Goal: Find specific page/section: Find specific page/section

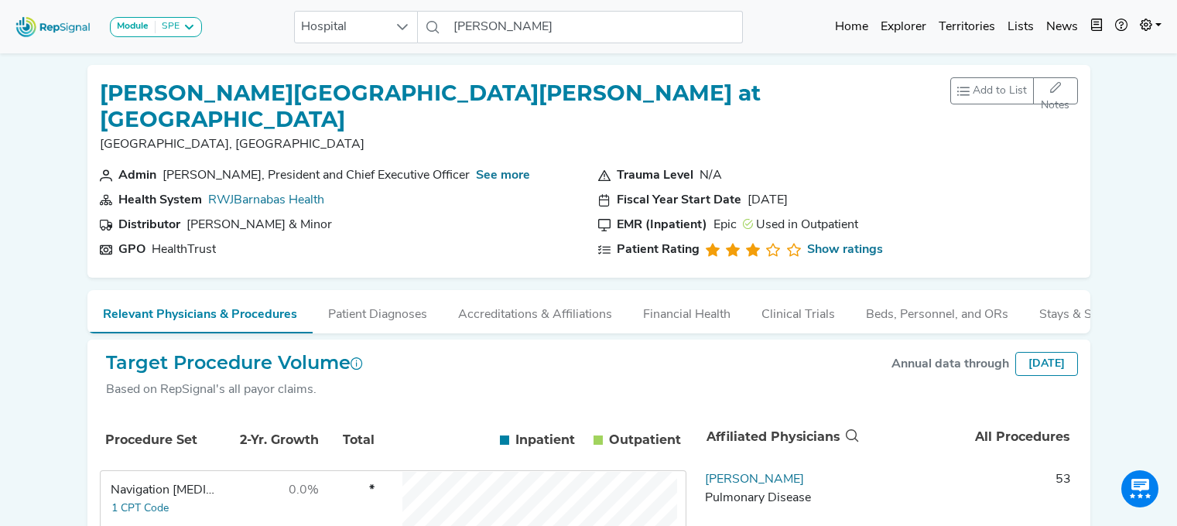
scroll to position [0, 12]
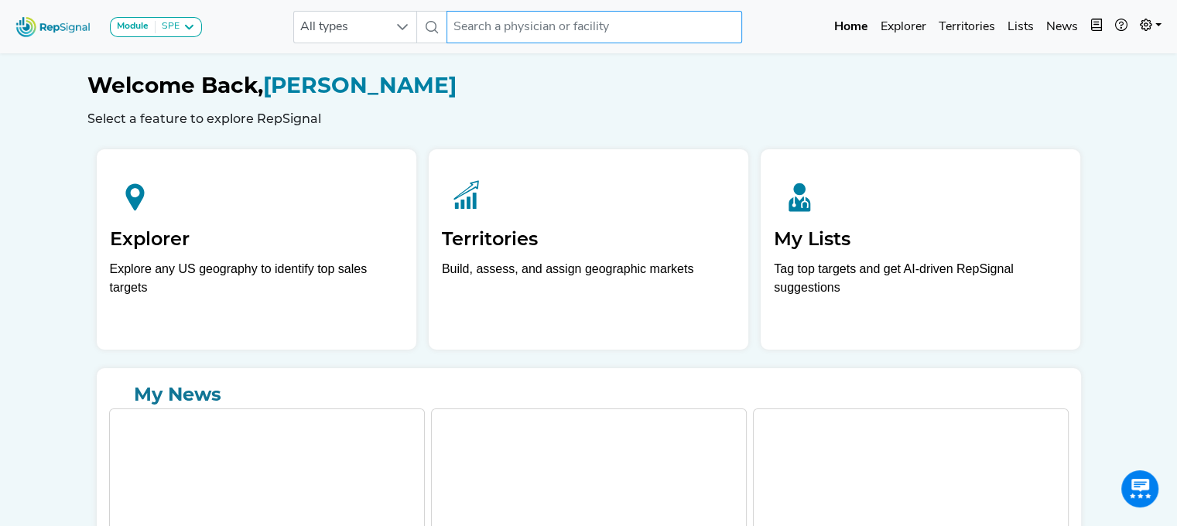
click at [598, 32] on input "text" at bounding box center [594, 27] width 296 height 32
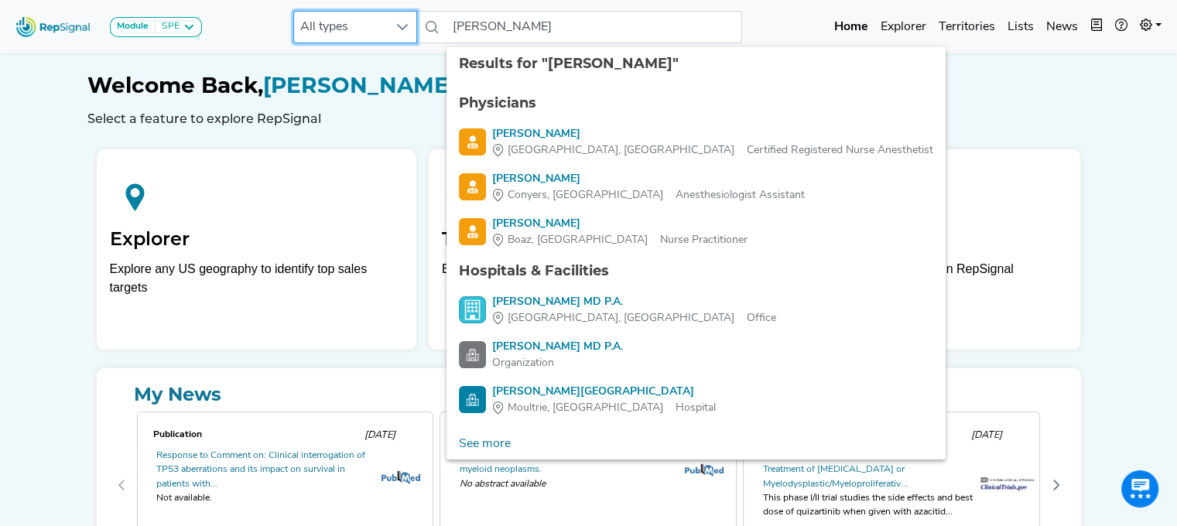
click at [356, 29] on span "All types" at bounding box center [340, 27] width 93 height 31
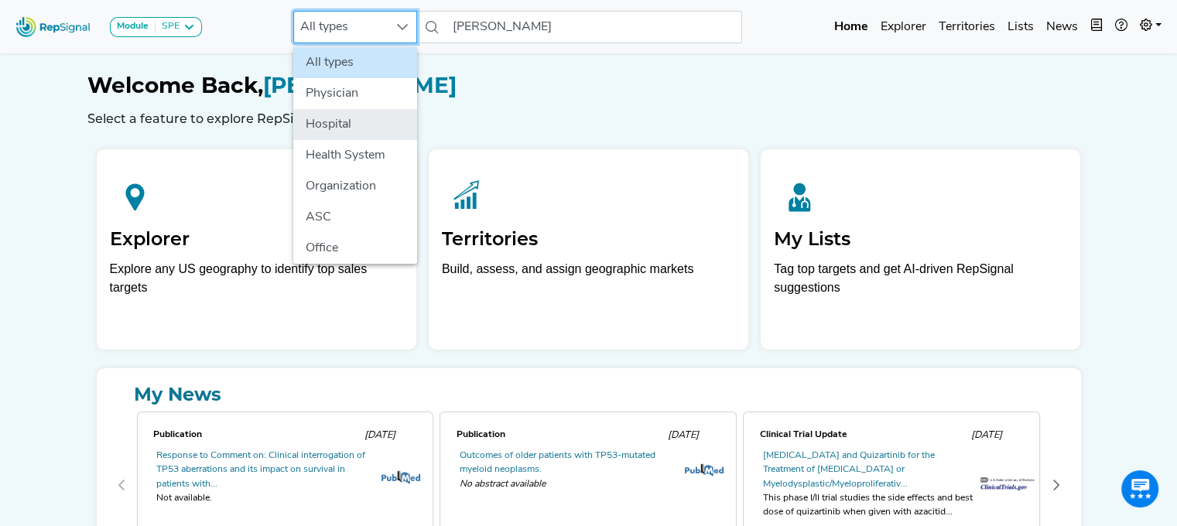
click at [346, 121] on li "Hospital" at bounding box center [355, 124] width 124 height 31
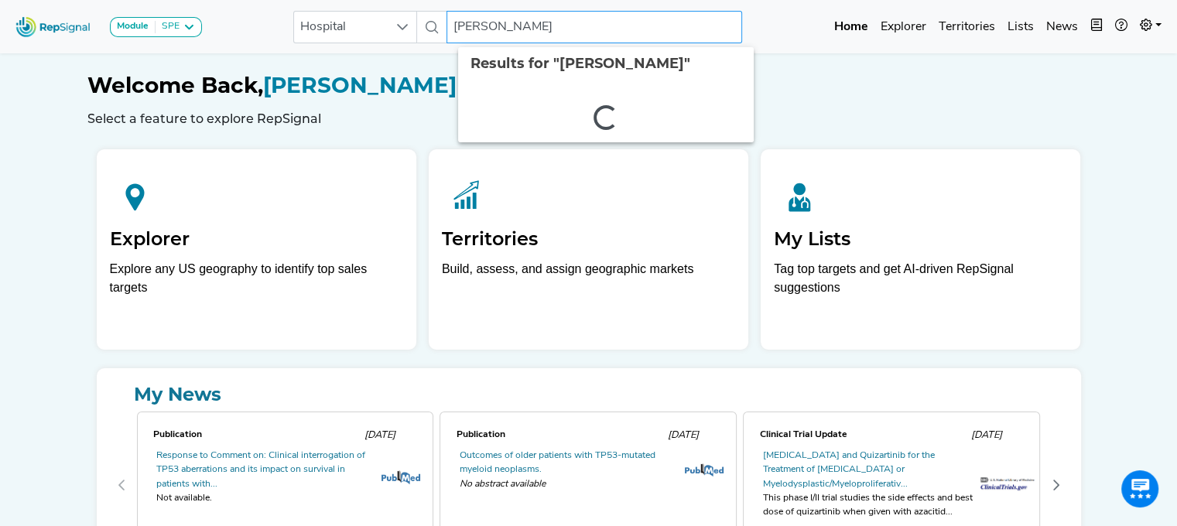
click at [511, 20] on input "colquitt" at bounding box center [594, 27] width 296 height 32
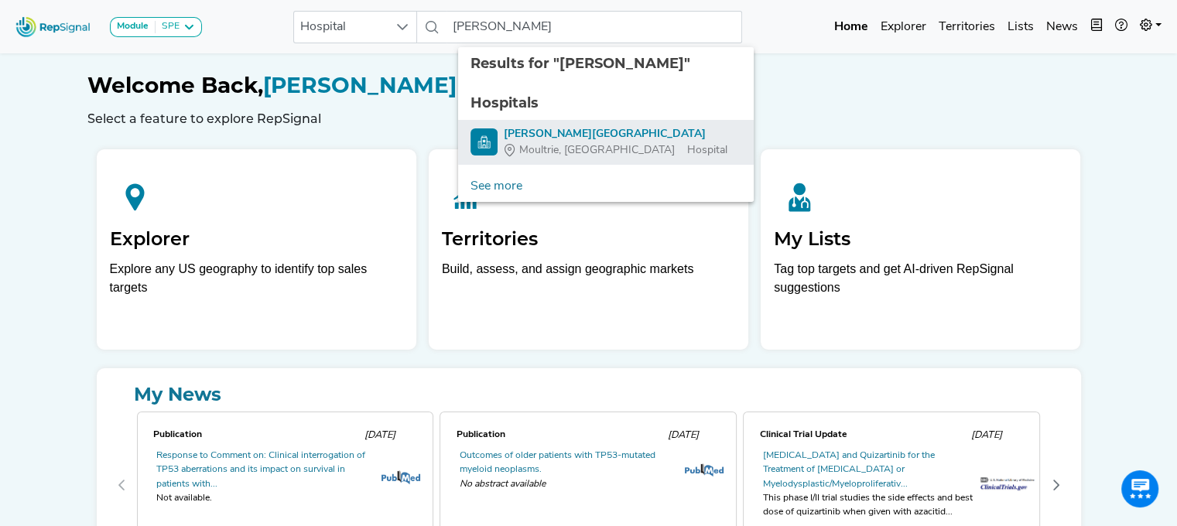
click at [524, 136] on div "Colquitt Regional Medical Center" at bounding box center [616, 134] width 224 height 16
type input "Colquitt Regional Medical Center"
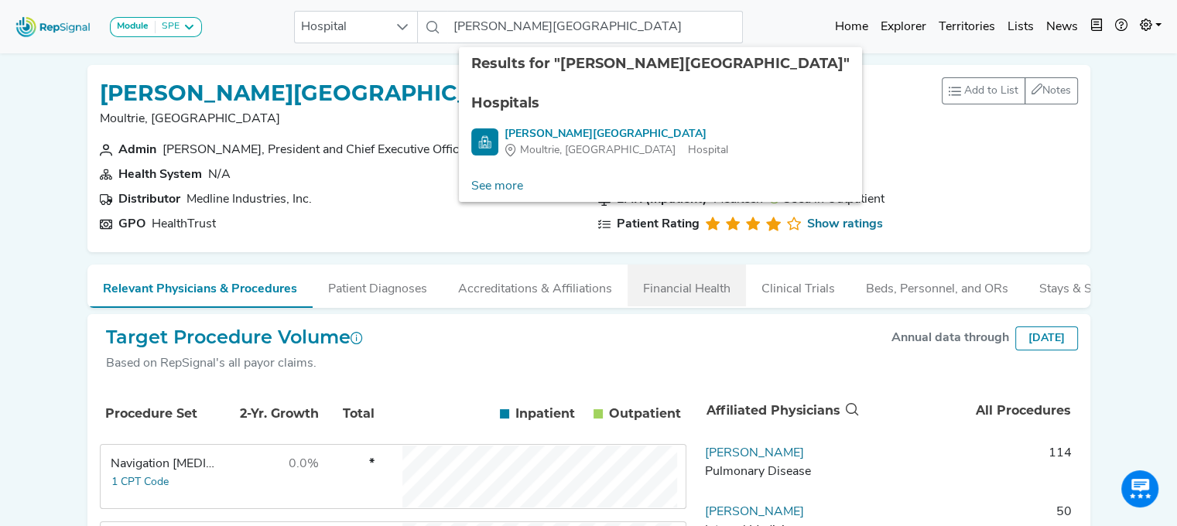
click at [672, 290] on button "Financial Health" at bounding box center [686, 286] width 118 height 42
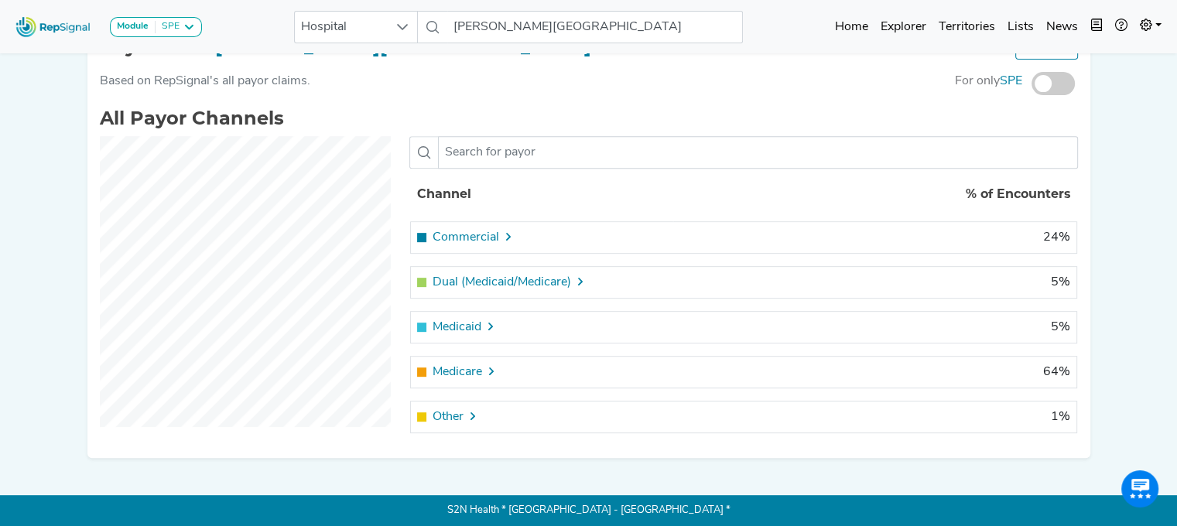
scroll to position [649, 12]
